Goal: Transaction & Acquisition: Obtain resource

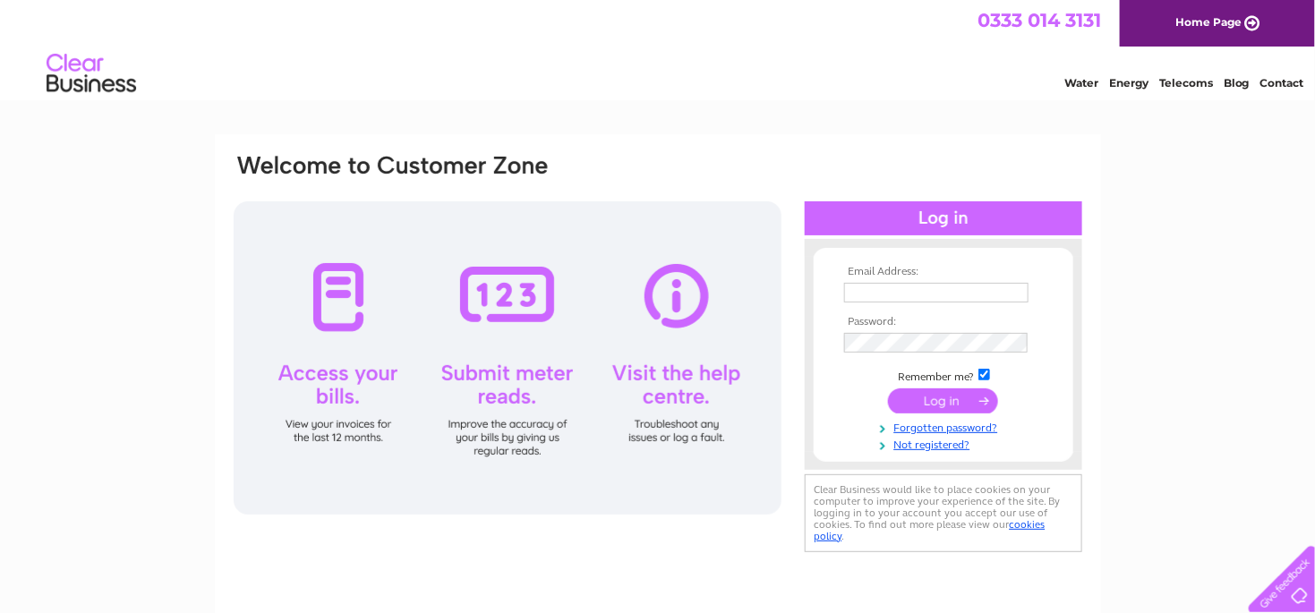
click at [888, 289] on input "text" at bounding box center [936, 293] width 184 height 20
drag, startPoint x: 977, startPoint y: 293, endPoint x: 857, endPoint y: 297, distance: 120.9
click at [857, 297] on input "info@grcontracts.co.uk" at bounding box center [937, 293] width 186 height 21
type input "i"
type input "grcontracts-enq@btconnect.com"
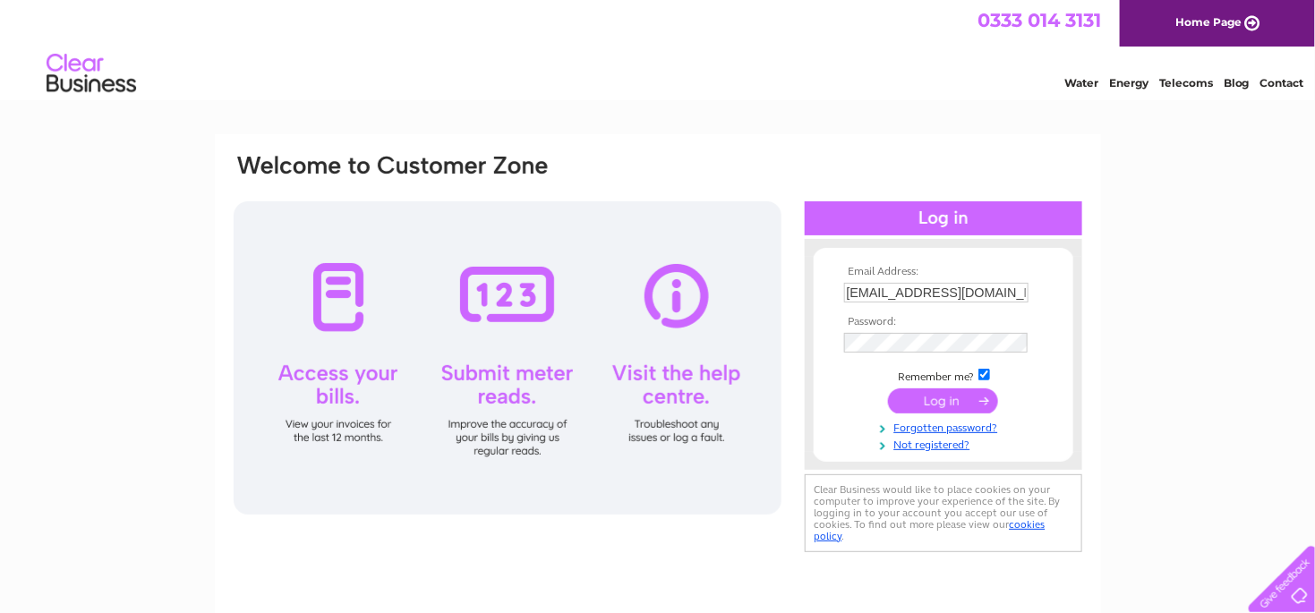
click at [954, 397] on input "submit" at bounding box center [943, 400] width 110 height 25
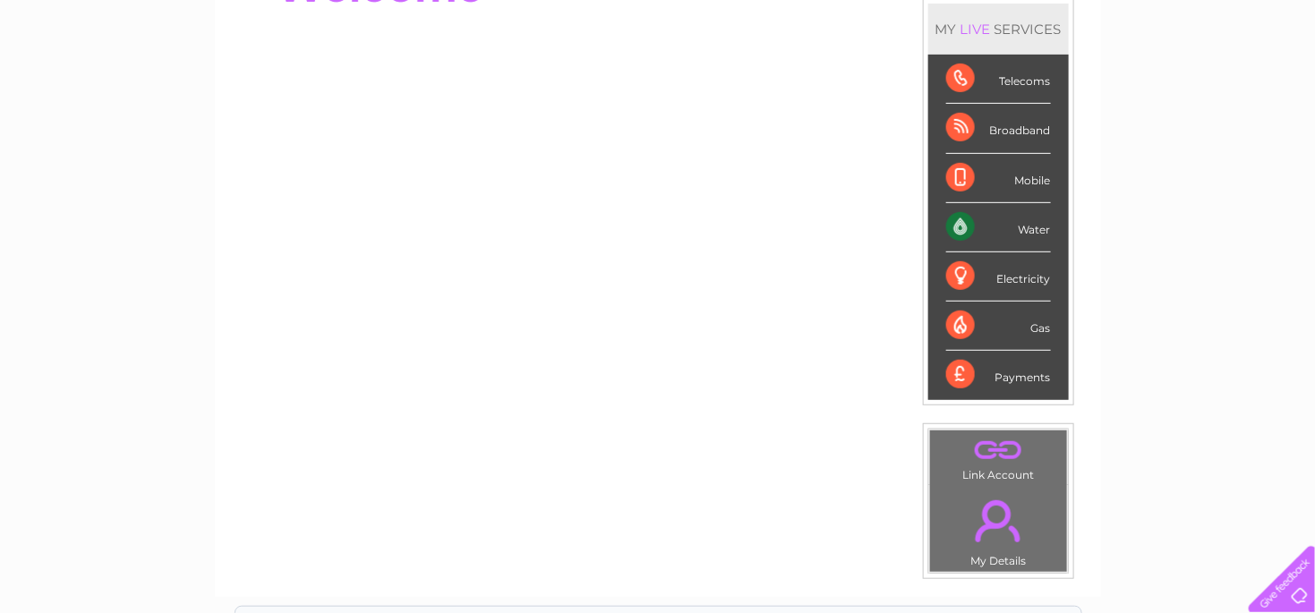
scroll to position [89, 0]
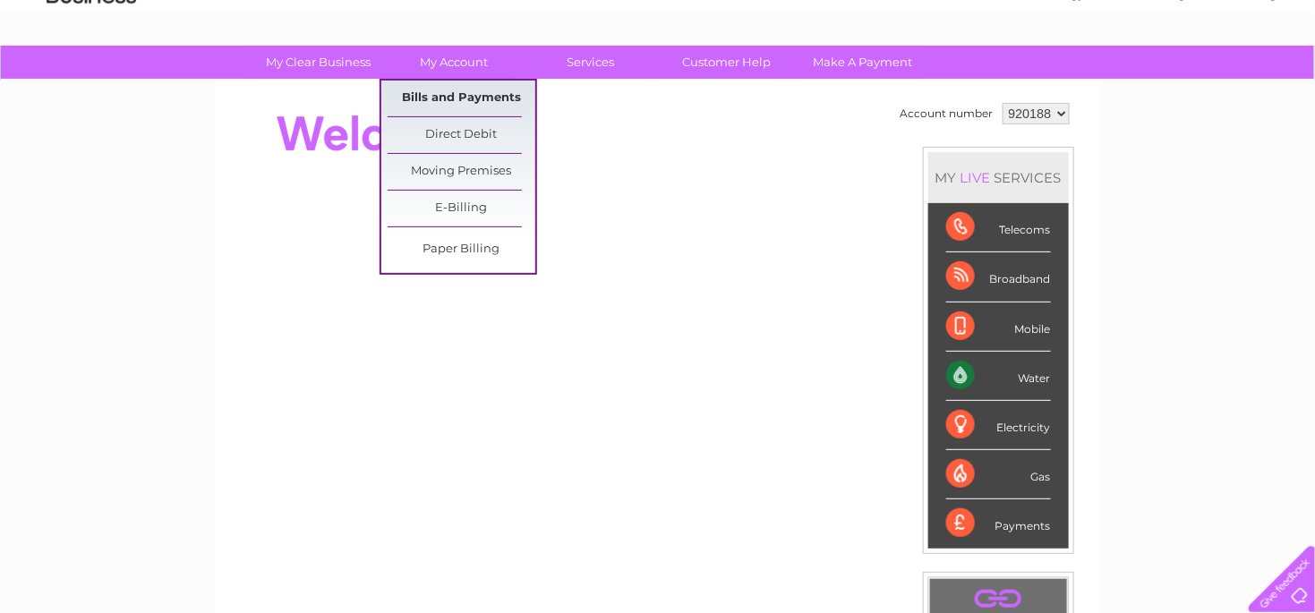
click at [431, 94] on link "Bills and Payments" at bounding box center [462, 99] width 148 height 36
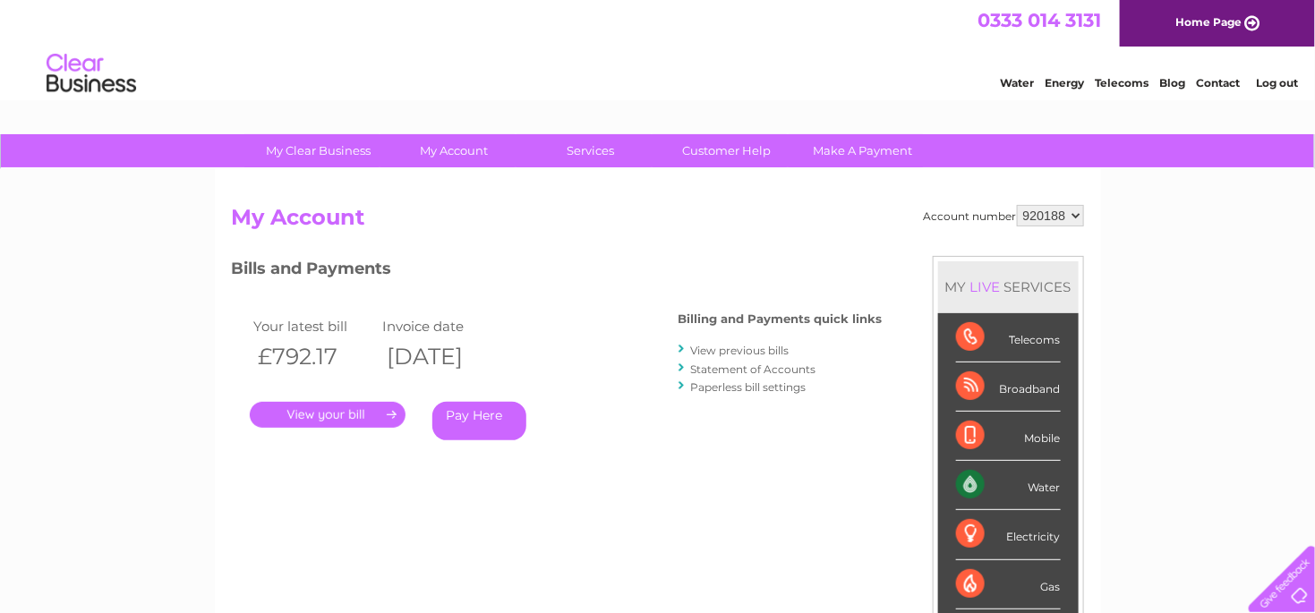
click at [730, 350] on link "View previous bills" at bounding box center [740, 350] width 98 height 13
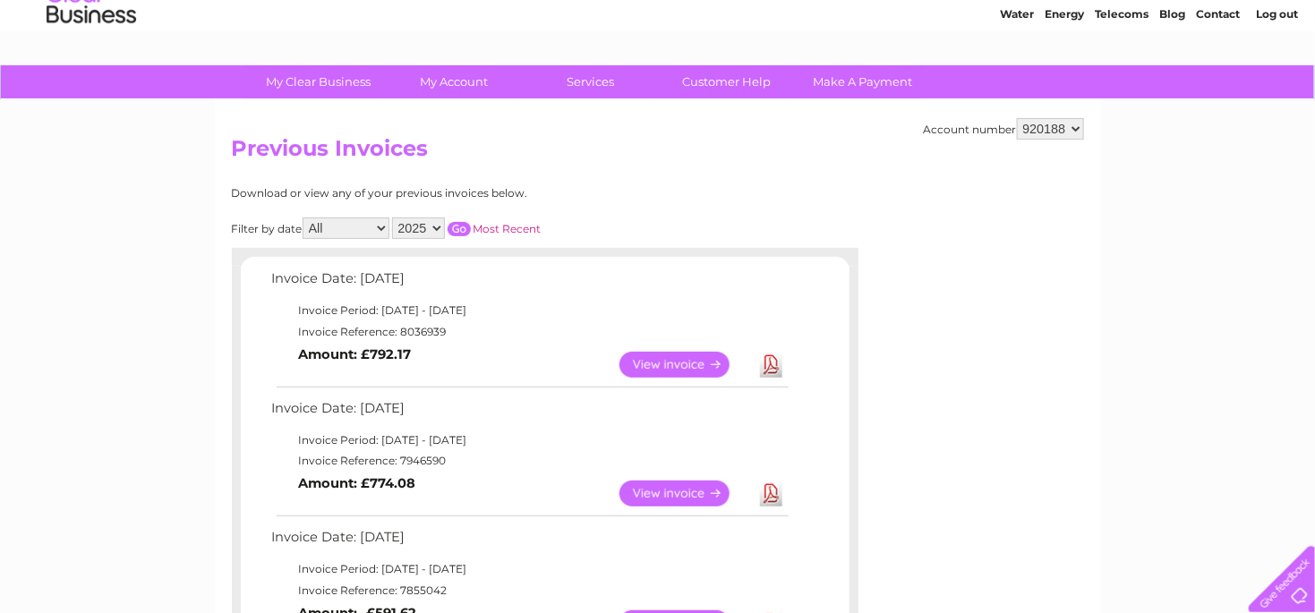
scroll to position [178, 0]
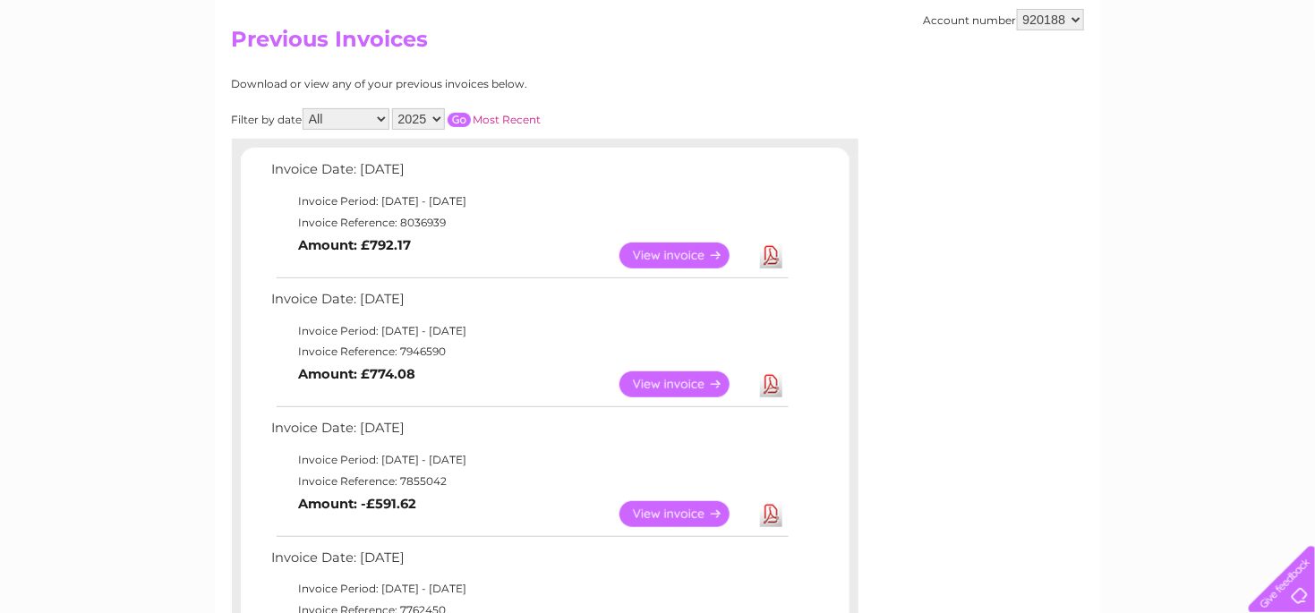
click at [650, 376] on link "View" at bounding box center [685, 384] width 132 height 26
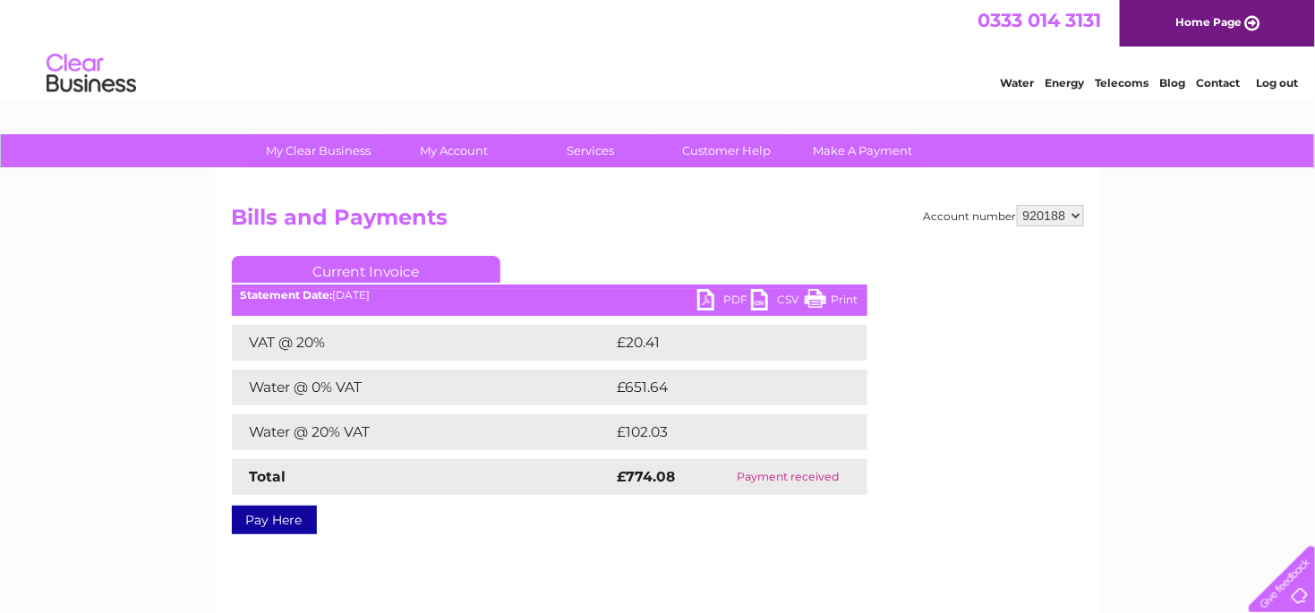
click at [730, 297] on link "PDF" at bounding box center [724, 302] width 54 height 26
click at [1041, 209] on select "920188 964792" at bounding box center [1050, 215] width 67 height 21
select select "964792"
click at [1018, 205] on select "920188 964792" at bounding box center [1050, 215] width 67 height 21
click at [1064, 217] on select "920188 964792" at bounding box center [1050, 215] width 67 height 21
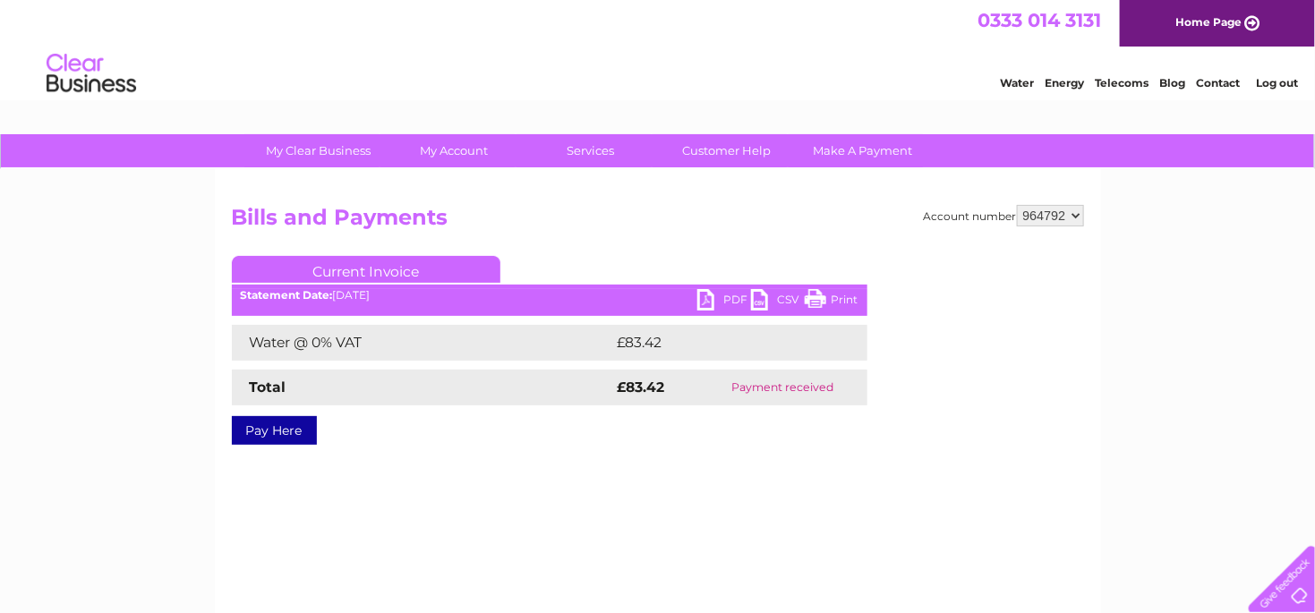
click at [1050, 210] on select "920188 964792" at bounding box center [1050, 215] width 67 height 21
select select "920188"
click at [1018, 205] on select "920188 964792" at bounding box center [1050, 215] width 67 height 21
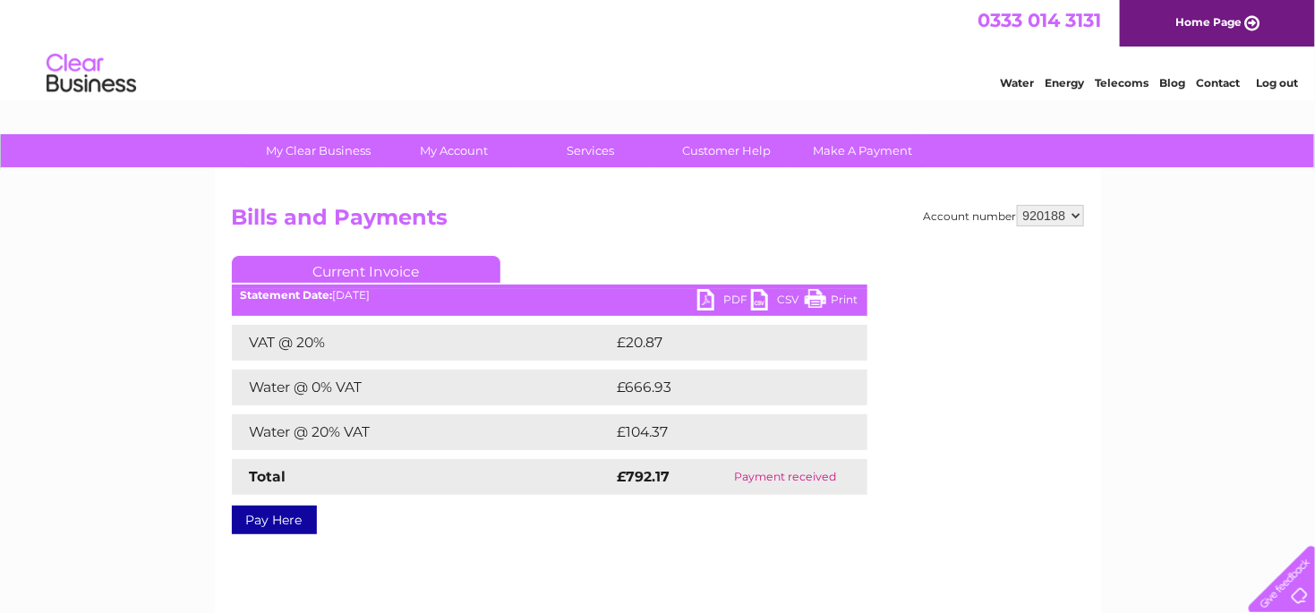
click at [1053, 217] on select "920188 964792" at bounding box center [1050, 215] width 67 height 21
select select "964792"
click at [1018, 205] on select "920188 964792" at bounding box center [1050, 215] width 67 height 21
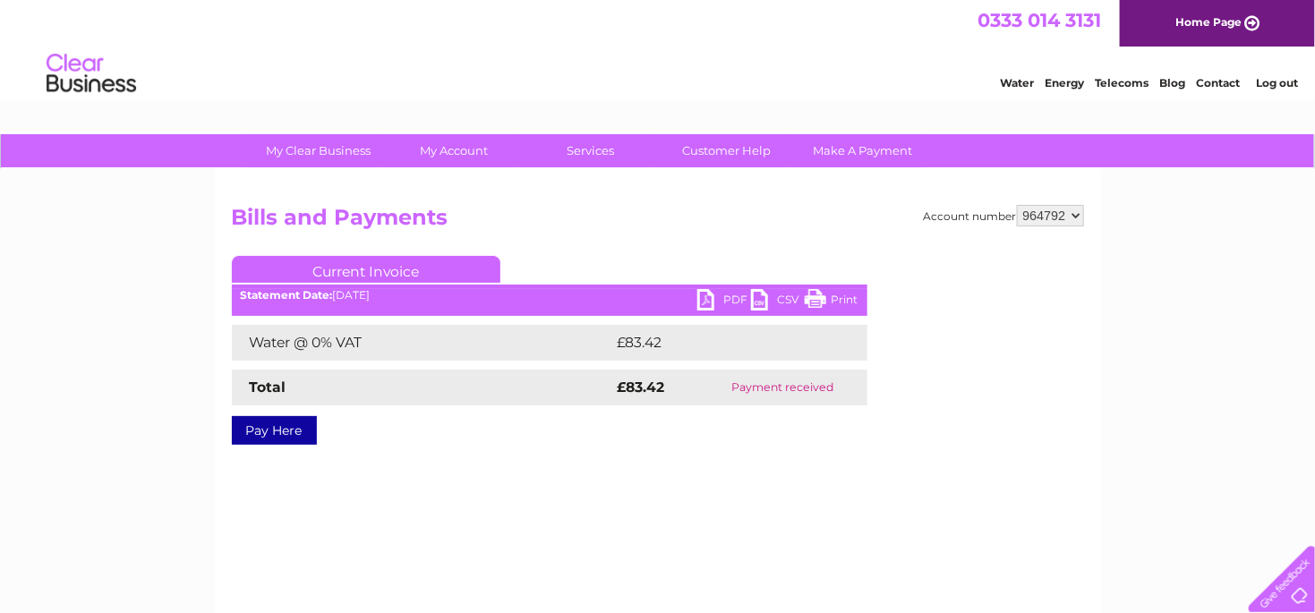
click at [721, 302] on link "PDF" at bounding box center [724, 302] width 54 height 26
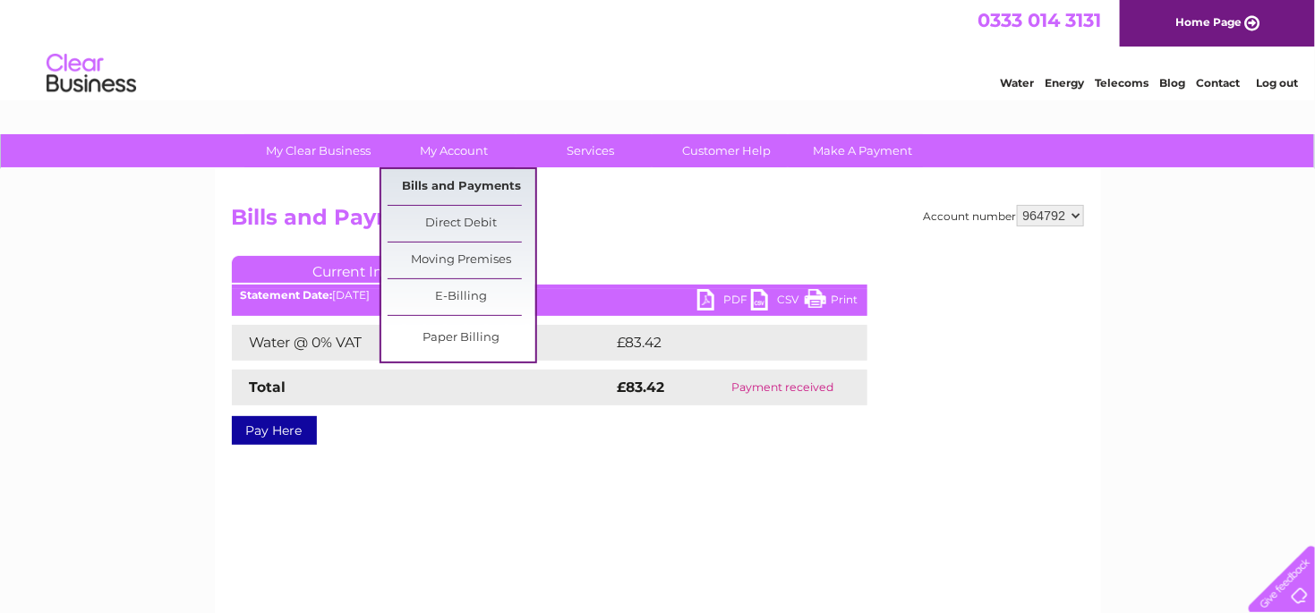
click at [444, 181] on link "Bills and Payments" at bounding box center [462, 187] width 148 height 36
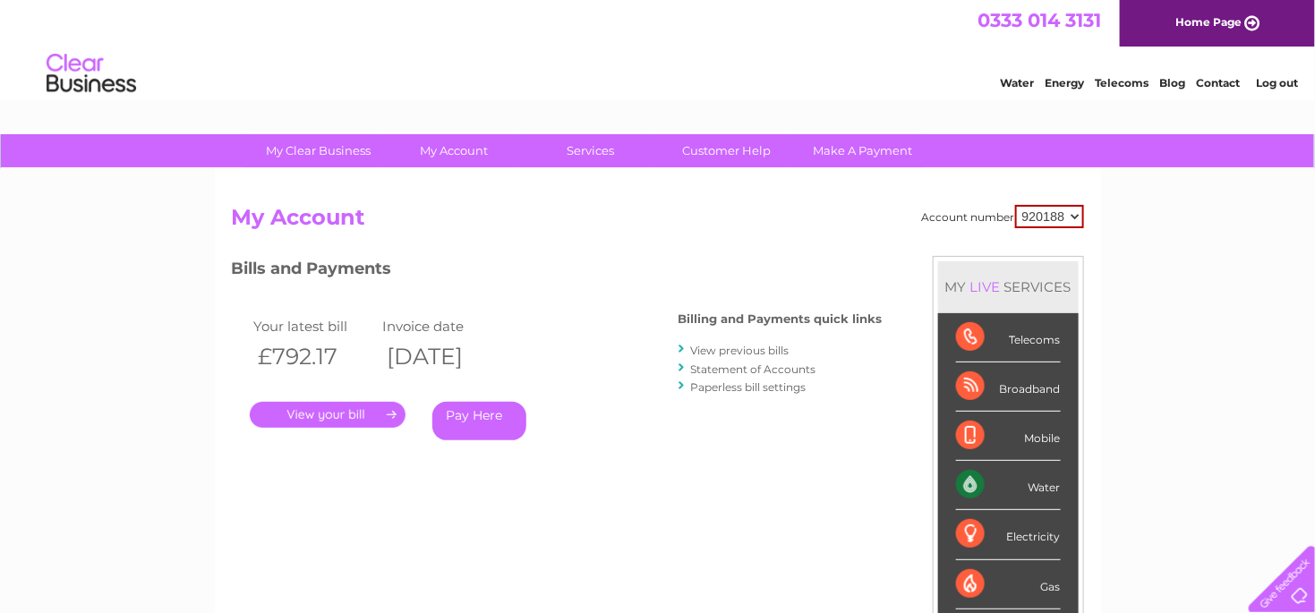
click at [721, 349] on link "View previous bills" at bounding box center [740, 350] width 98 height 13
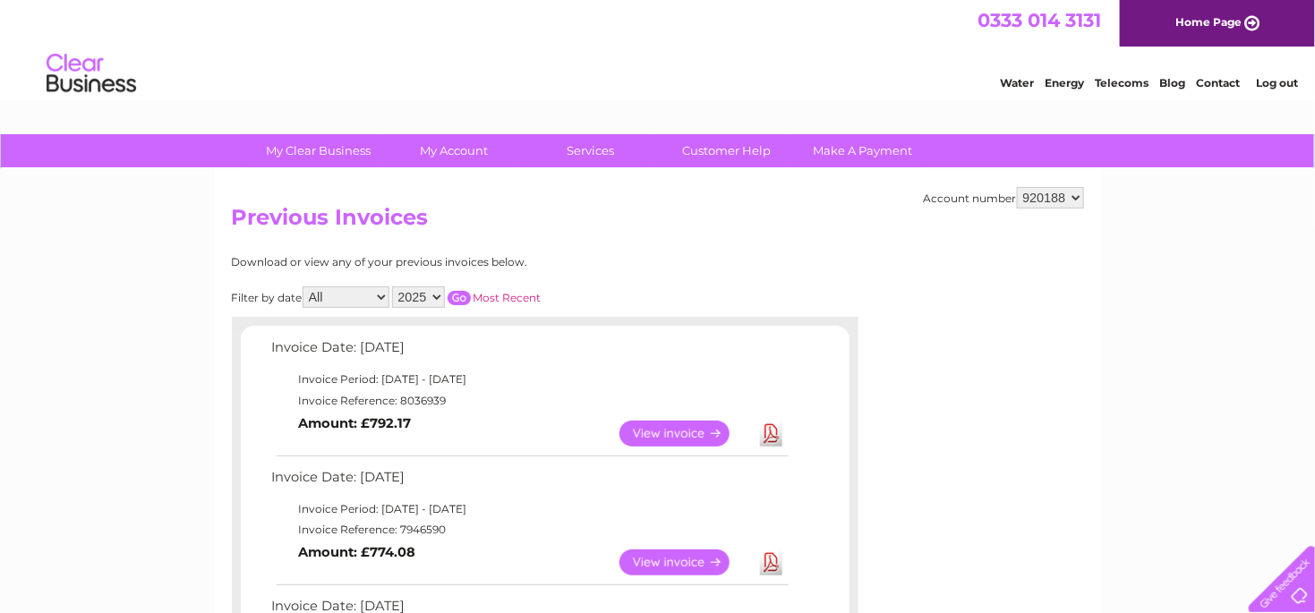
click at [656, 562] on link "View" at bounding box center [685, 563] width 132 height 26
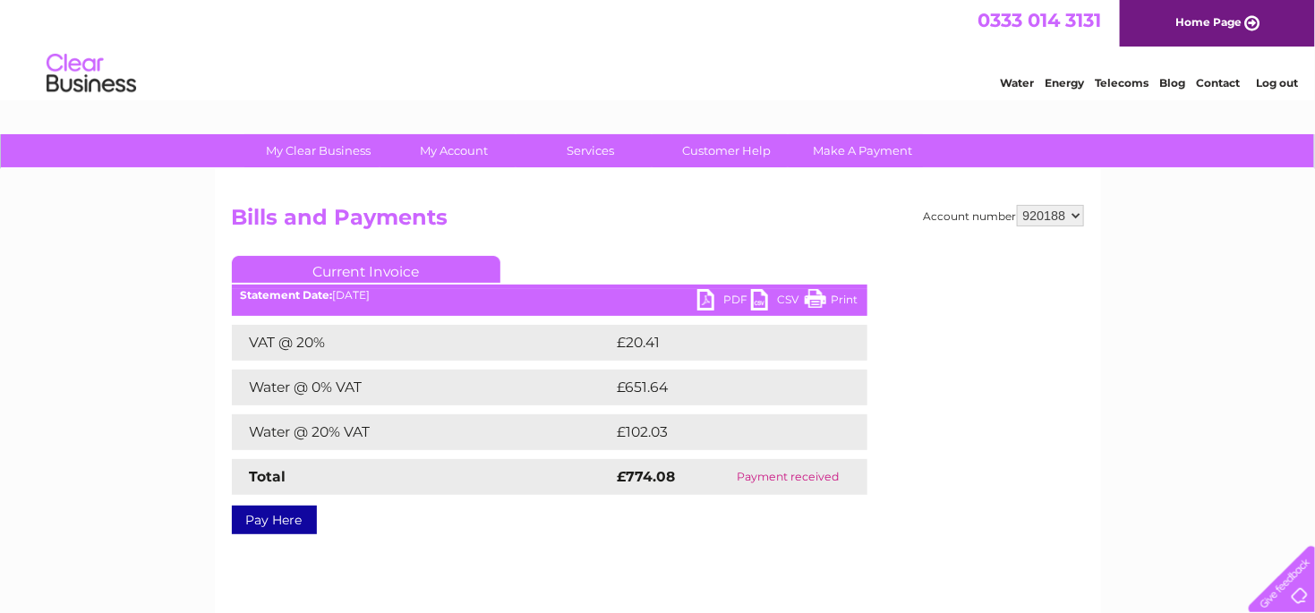
click at [718, 291] on link "PDF" at bounding box center [724, 302] width 54 height 26
click at [1045, 214] on select "920188 964792" at bounding box center [1050, 215] width 67 height 21
select select "964792"
click at [1018, 205] on select "920188 964792" at bounding box center [1050, 215] width 67 height 21
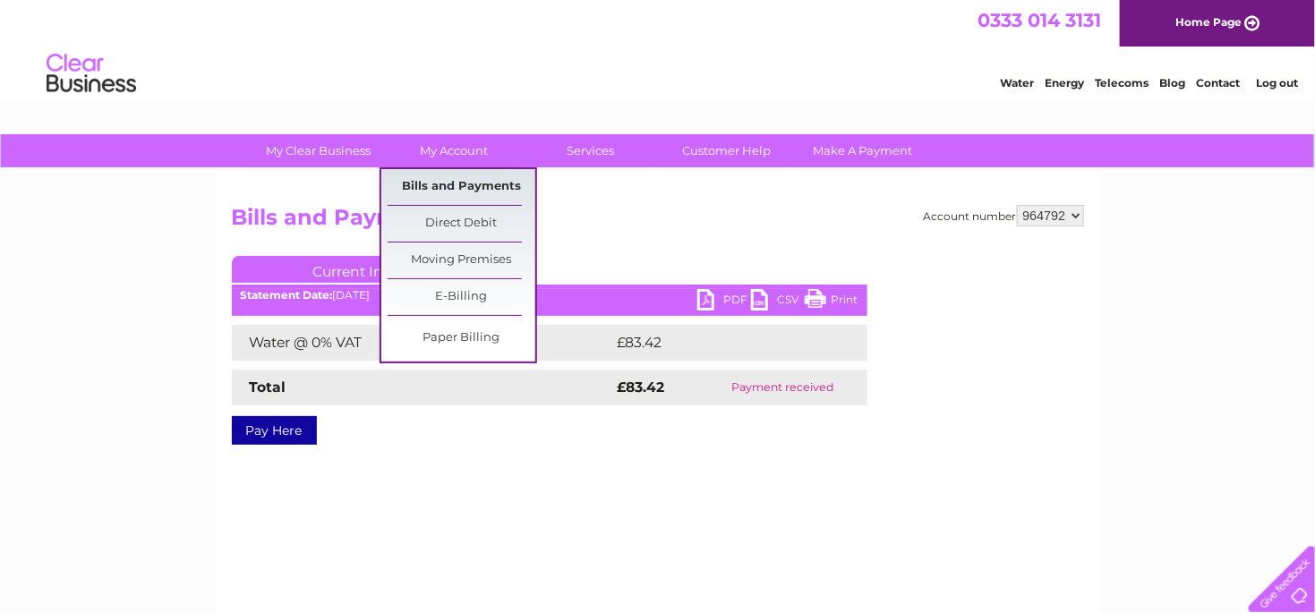
click at [444, 183] on link "Bills and Payments" at bounding box center [462, 187] width 148 height 36
click at [453, 195] on link "Bills and Payments" at bounding box center [462, 187] width 148 height 36
click at [466, 175] on link "Bills and Payments" at bounding box center [462, 187] width 148 height 36
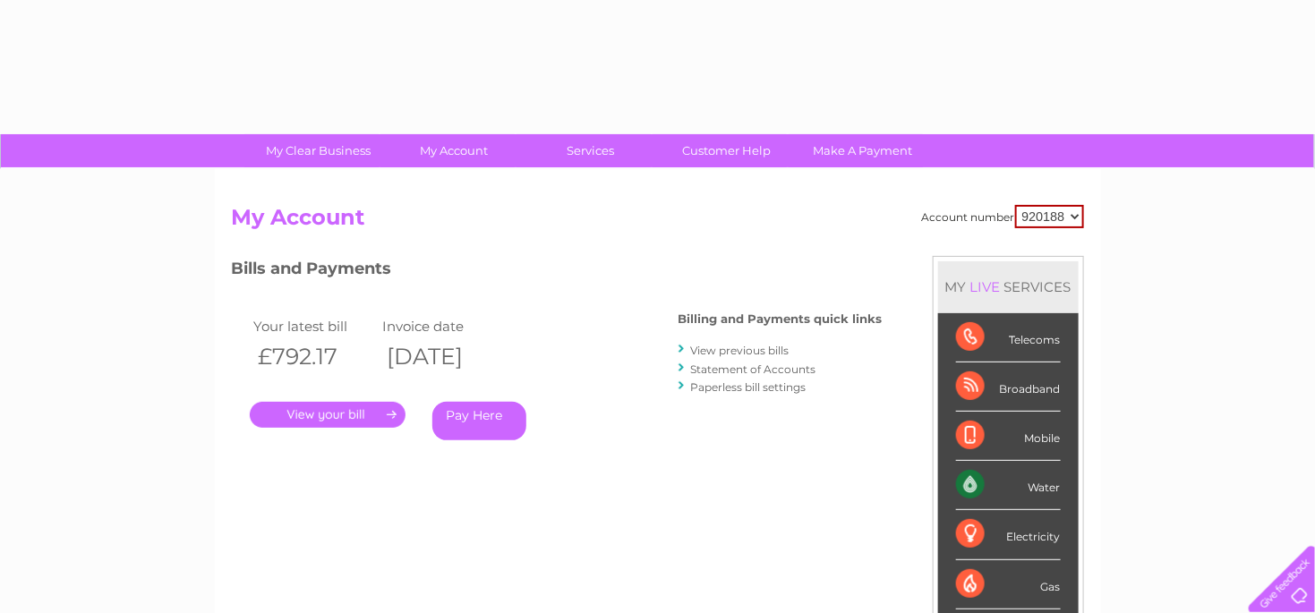
click at [751, 349] on link "View previous bills" at bounding box center [740, 350] width 98 height 13
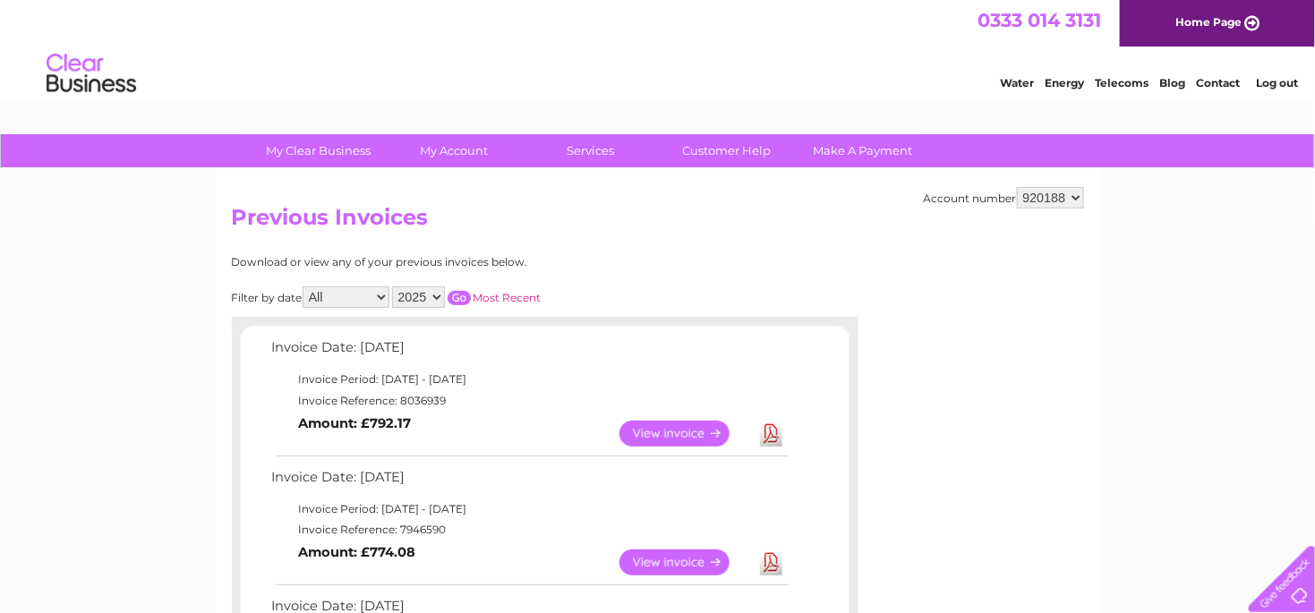
click at [1031, 199] on select "920188 964792" at bounding box center [1050, 197] width 67 height 21
select select "964792"
click at [1018, 187] on select "920188 964792" at bounding box center [1050, 197] width 67 height 21
click at [691, 566] on link "View" at bounding box center [685, 563] width 132 height 26
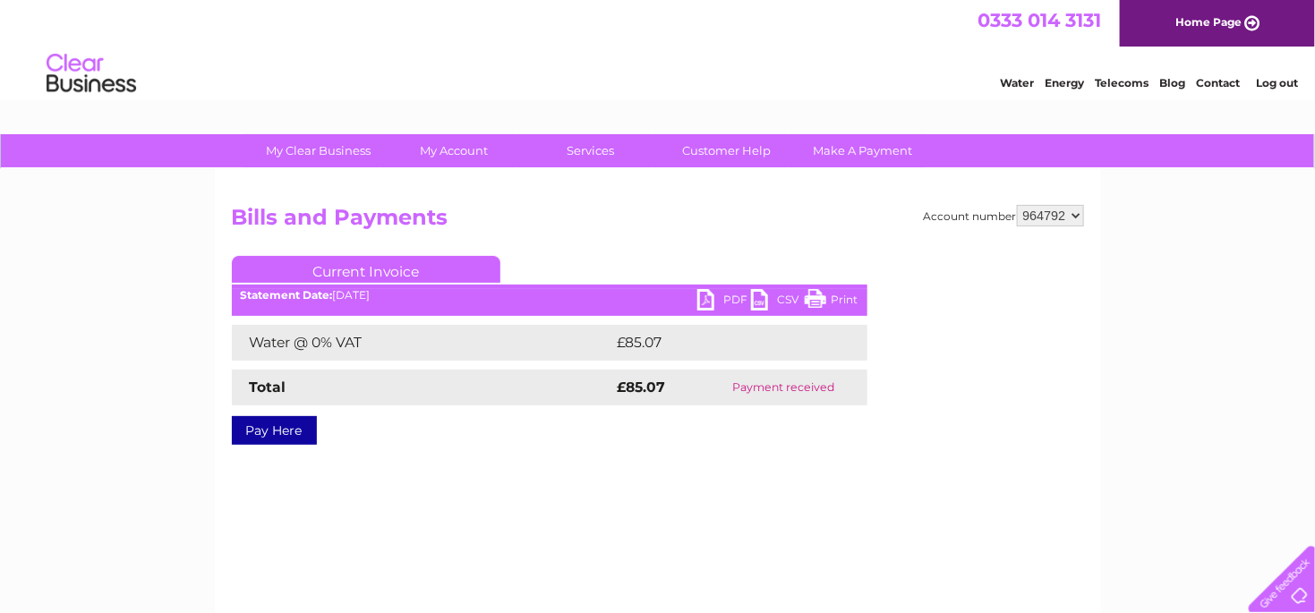
click at [715, 299] on link "PDF" at bounding box center [724, 302] width 54 height 26
click at [1020, 212] on div "Account number 920188 964792" at bounding box center [1004, 215] width 160 height 21
click at [1036, 219] on select "920188 964792" at bounding box center [1050, 215] width 67 height 21
select select "920188"
click at [1018, 205] on select "920188 964792" at bounding box center [1050, 215] width 67 height 21
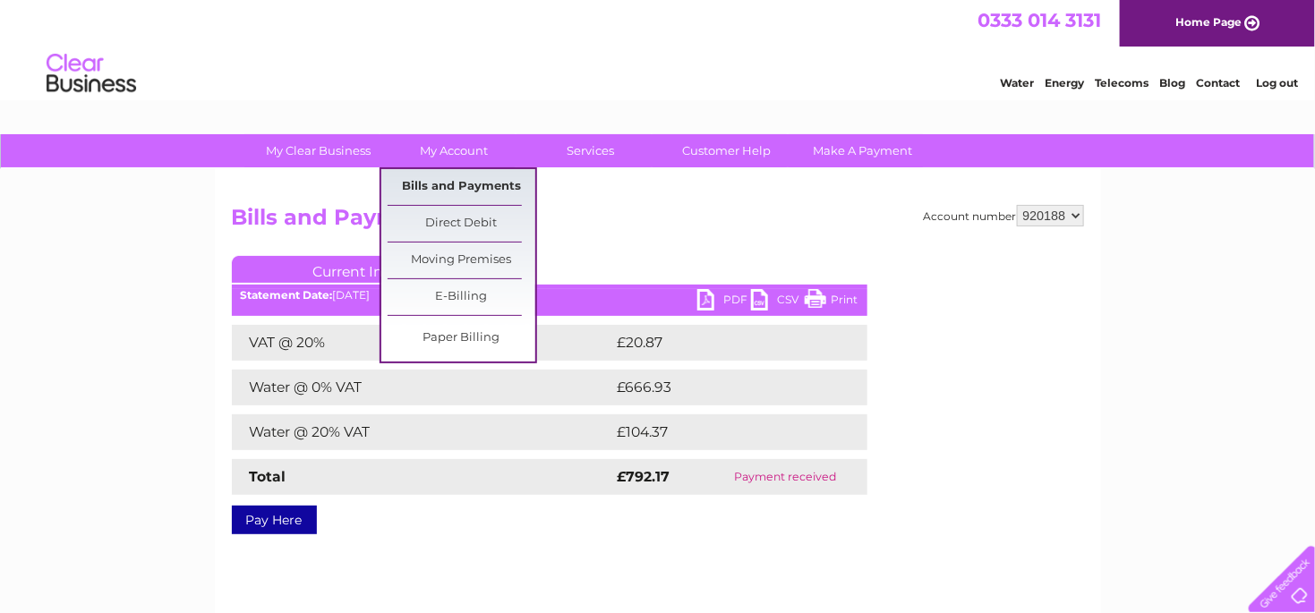
click at [439, 176] on link "Bills and Payments" at bounding box center [462, 187] width 148 height 36
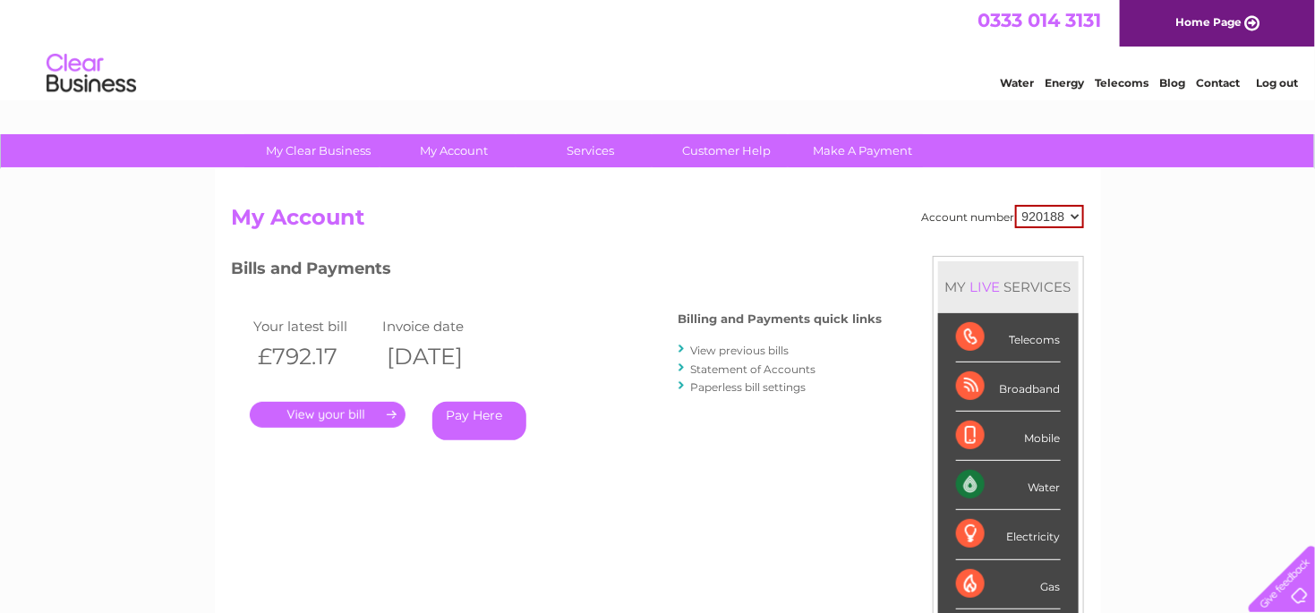
click at [718, 349] on link "View previous bills" at bounding box center [740, 350] width 98 height 13
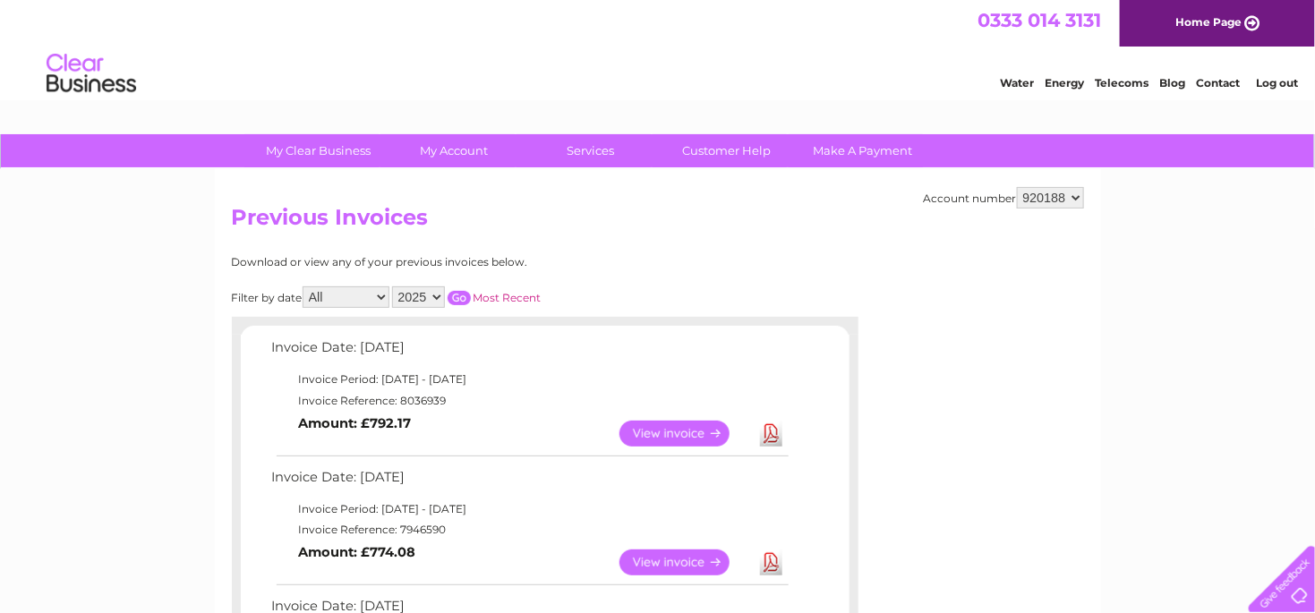
click at [662, 555] on link "View" at bounding box center [685, 563] width 132 height 26
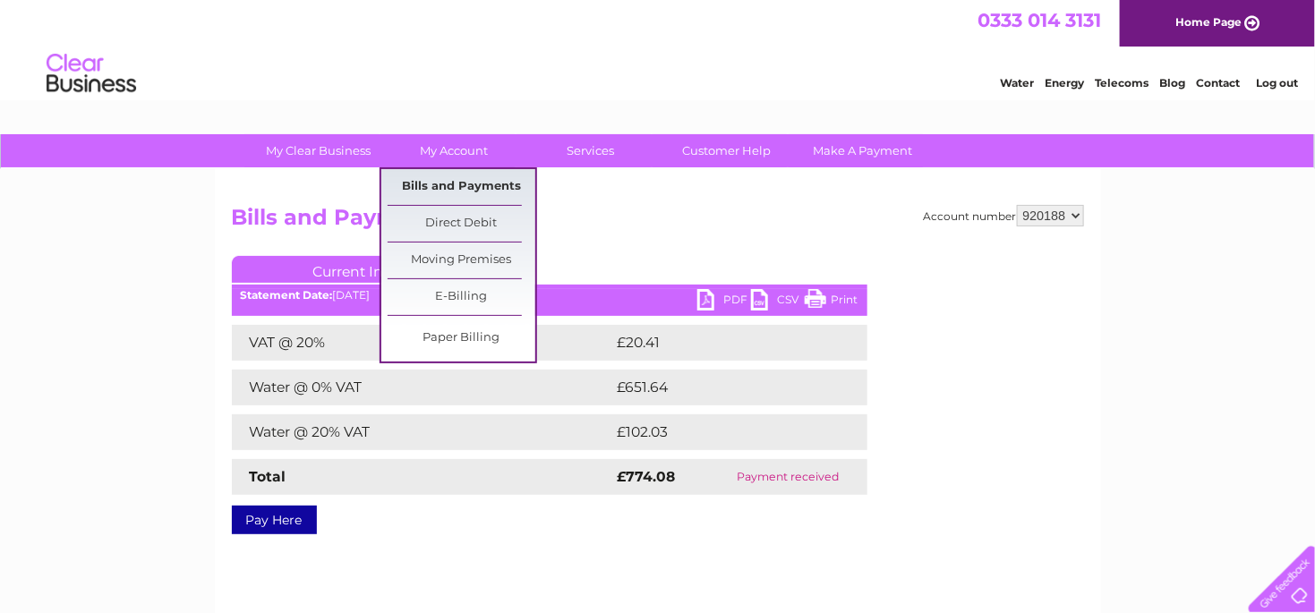
click at [452, 182] on link "Bills and Payments" at bounding box center [462, 187] width 148 height 36
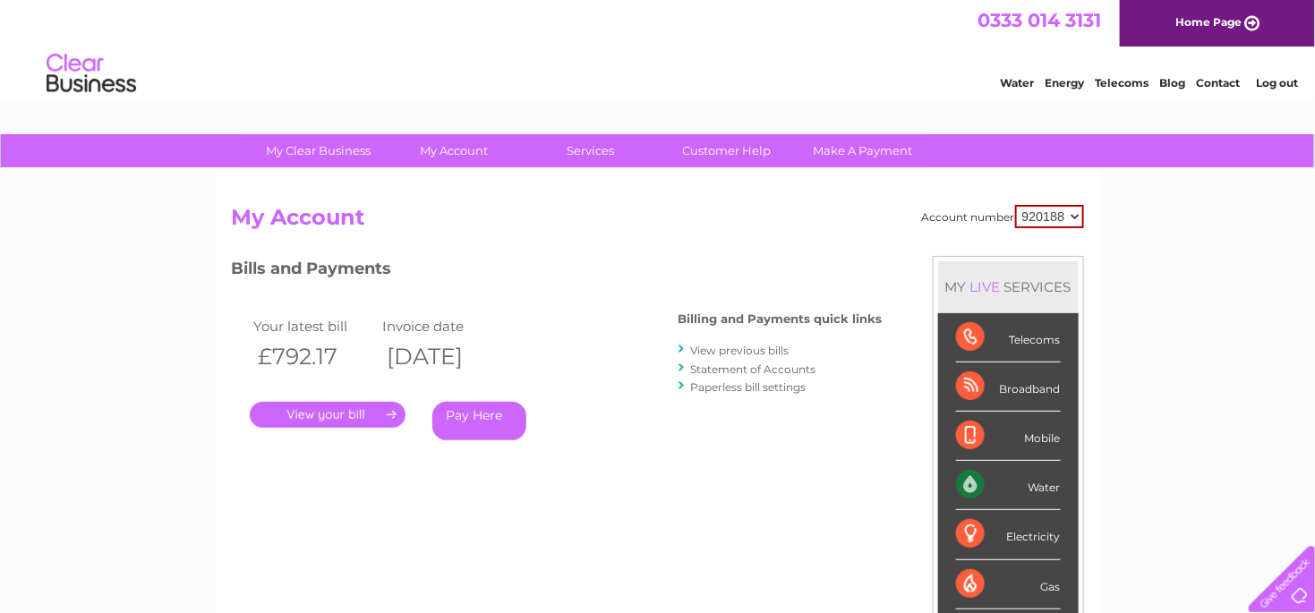
click at [718, 349] on link "View previous bills" at bounding box center [740, 350] width 98 height 13
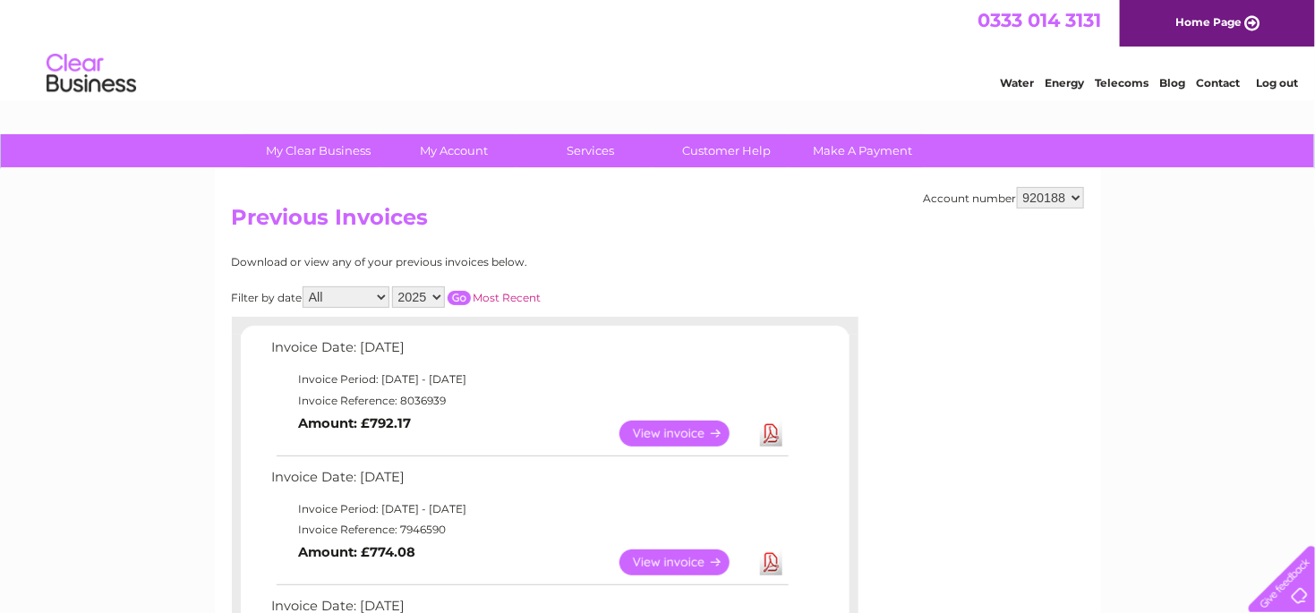
click at [767, 567] on link "Download" at bounding box center [771, 563] width 22 height 26
click at [772, 423] on link "Download" at bounding box center [771, 434] width 22 height 26
click at [1283, 84] on link "Log out" at bounding box center [1277, 82] width 42 height 13
